Goal: Information Seeking & Learning: Stay updated

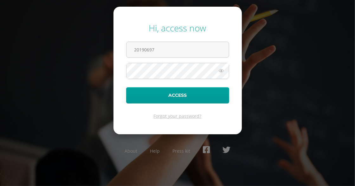
type input "20190697"
click at [180, 116] on link "Forgot your password?" at bounding box center [178, 116] width 48 height 6
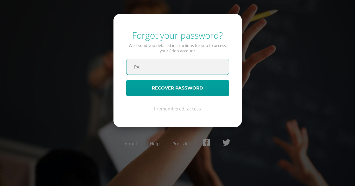
type input "[EMAIL_ADDRESS][DOMAIN_NAME]"
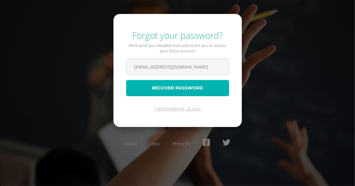
click at [184, 87] on button "Recover password" at bounding box center [177, 88] width 103 height 16
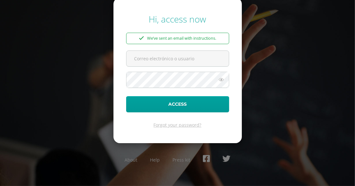
click at [147, 38] on div "We’ve sent an email with instructions." at bounding box center [177, 38] width 103 height 11
drag, startPoint x: 148, startPoint y: 38, endPoint x: 173, endPoint y: 42, distance: 26.0
click at [173, 42] on div "We’ve sent an email with instructions." at bounding box center [177, 38] width 103 height 11
click at [150, 37] on div "We’ve sent an email with instructions." at bounding box center [177, 38] width 103 height 11
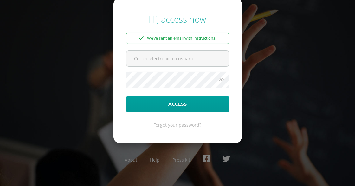
drag, startPoint x: 150, startPoint y: 37, endPoint x: 187, endPoint y: 41, distance: 37.3
click at [187, 41] on div "We’ve sent an email with instructions." at bounding box center [177, 38] width 103 height 11
drag, startPoint x: 148, startPoint y: 37, endPoint x: 204, endPoint y: 36, distance: 55.8
click at [204, 36] on div "We’ve sent an email with instructions." at bounding box center [177, 38] width 103 height 11
click at [149, 38] on div "We’ve sent an email with instructions." at bounding box center [177, 38] width 103 height 11
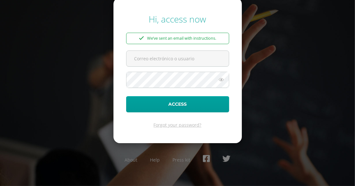
click at [148, 38] on div "We’ve sent an email with instructions." at bounding box center [177, 38] width 103 height 11
drag, startPoint x: 148, startPoint y: 38, endPoint x: 157, endPoint y: 38, distance: 8.9
click at [157, 38] on div "We’ve sent an email with instructions." at bounding box center [177, 38] width 103 height 11
click at [221, 81] on icon at bounding box center [222, 80] width 8 height 8
click at [177, 57] on input "text" at bounding box center [178, 59] width 102 height 16
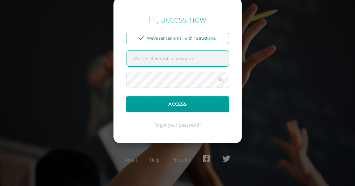
type input "20190697"
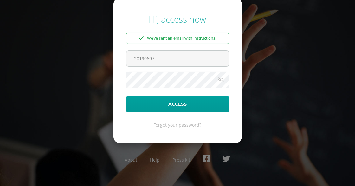
click at [220, 79] on icon at bounding box center [221, 80] width 9 height 8
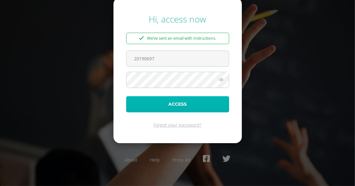
click at [186, 105] on button "Access" at bounding box center [177, 104] width 103 height 16
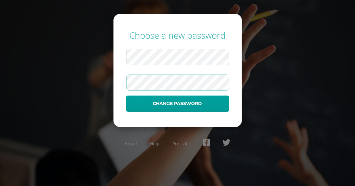
click at [303, 40] on div "Choose a new password Change password About Help Press kit" at bounding box center [177, 93] width 355 height 138
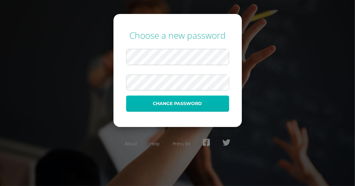
click at [186, 102] on button "Change password" at bounding box center [177, 103] width 103 height 16
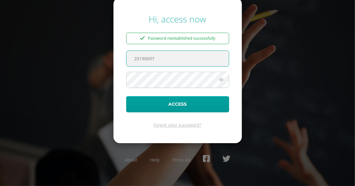
type input "20190697"
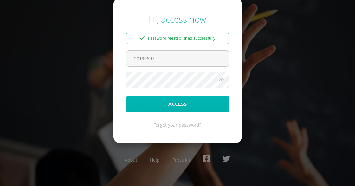
click at [143, 107] on button "Access" at bounding box center [177, 104] width 103 height 16
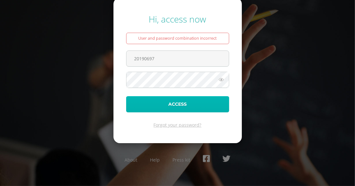
click at [167, 104] on button "Access" at bounding box center [177, 104] width 103 height 16
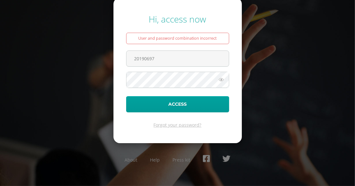
drag, startPoint x: 160, startPoint y: 59, endPoint x: 118, endPoint y: 52, distance: 42.1
click at [118, 52] on form "Hi, access now User and password combination incorrect 20190697 Access Forgot y…" at bounding box center [178, 70] width 128 height 145
type input "pablix70@yahoo.com"
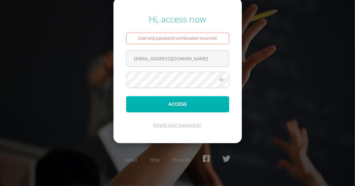
click at [142, 106] on button "Access" at bounding box center [177, 104] width 103 height 16
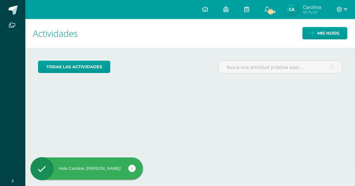
click at [175, 77] on div "todas las Actividades" at bounding box center [191, 70] width 310 height 18
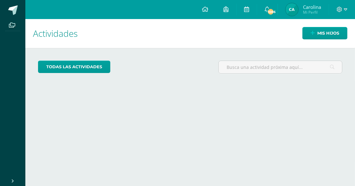
click at [308, 6] on span "Carolina" at bounding box center [312, 7] width 18 height 6
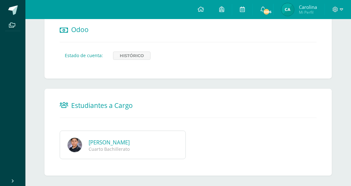
scroll to position [404, 0]
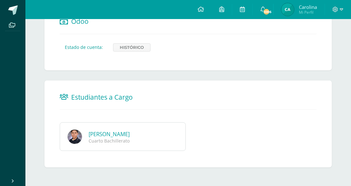
click at [302, 7] on span "Carolina" at bounding box center [308, 7] width 18 height 6
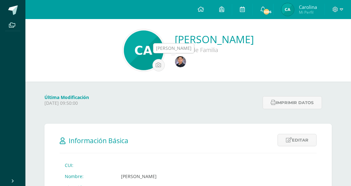
click at [182, 63] on img at bounding box center [180, 61] width 11 height 11
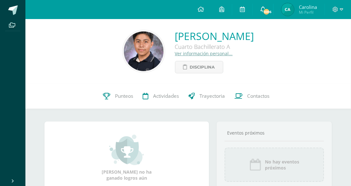
click at [266, 9] on span "1086" at bounding box center [266, 11] width 7 height 7
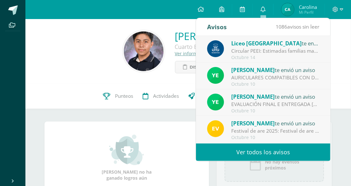
click at [253, 48] on div "Circular PEEI: Estimadas familias maristas nos complace compartir con ustedes q…" at bounding box center [275, 50] width 88 height 7
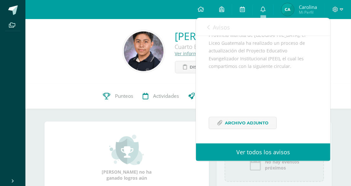
scroll to position [94, 0]
click at [252, 122] on span "Archivo Adjunto" at bounding box center [246, 123] width 43 height 12
click at [269, 154] on link "Ver todos los avisos" at bounding box center [263, 151] width 134 height 17
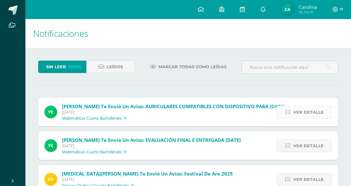
click at [304, 112] on span "Ver detalle" at bounding box center [308, 112] width 30 height 12
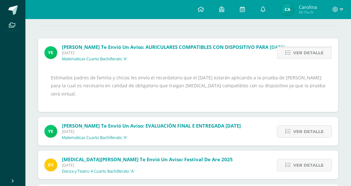
scroll to position [63, 0]
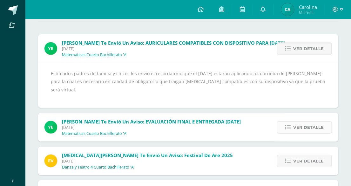
click at [303, 126] on span "Ver detalle" at bounding box center [308, 127] width 30 height 12
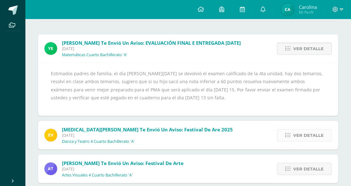
click at [304, 133] on span "Ver detalle" at bounding box center [308, 135] width 30 height 12
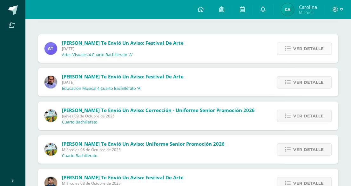
click at [303, 50] on span "Ver detalle" at bounding box center [308, 49] width 30 height 12
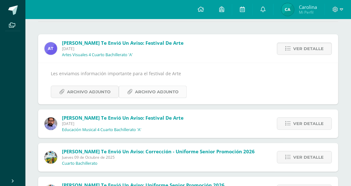
click at [149, 94] on span "Archivo Adjunto" at bounding box center [156, 92] width 43 height 12
click at [79, 88] on span "Archivo Adjunto" at bounding box center [88, 92] width 43 height 12
click at [304, 123] on span "Ver detalle" at bounding box center [308, 124] width 30 height 12
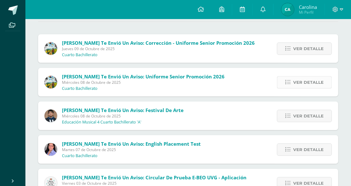
click at [299, 83] on span "Ver detalle" at bounding box center [308, 82] width 30 height 12
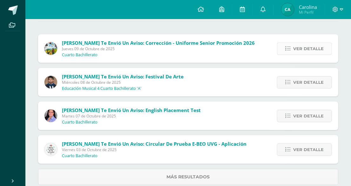
click at [299, 50] on span "Ver detalle" at bounding box center [308, 49] width 30 height 12
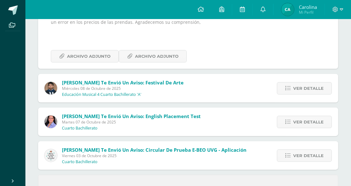
scroll to position [127, 0]
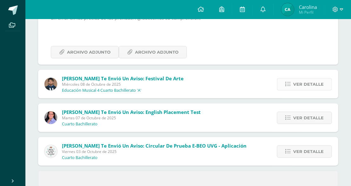
click at [293, 84] on link "Ver detalle" at bounding box center [304, 84] width 55 height 12
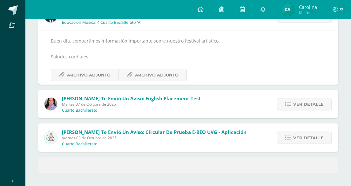
scroll to position [85, 0]
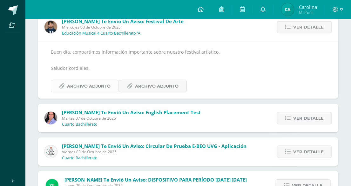
click at [95, 87] on span "Archivo Adjunto" at bounding box center [88, 86] width 43 height 12
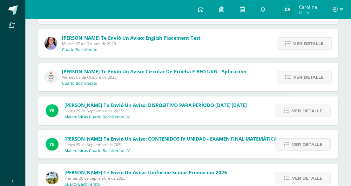
scroll to position [212, 0]
